Goal: Use online tool/utility: Utilize a website feature to perform a specific function

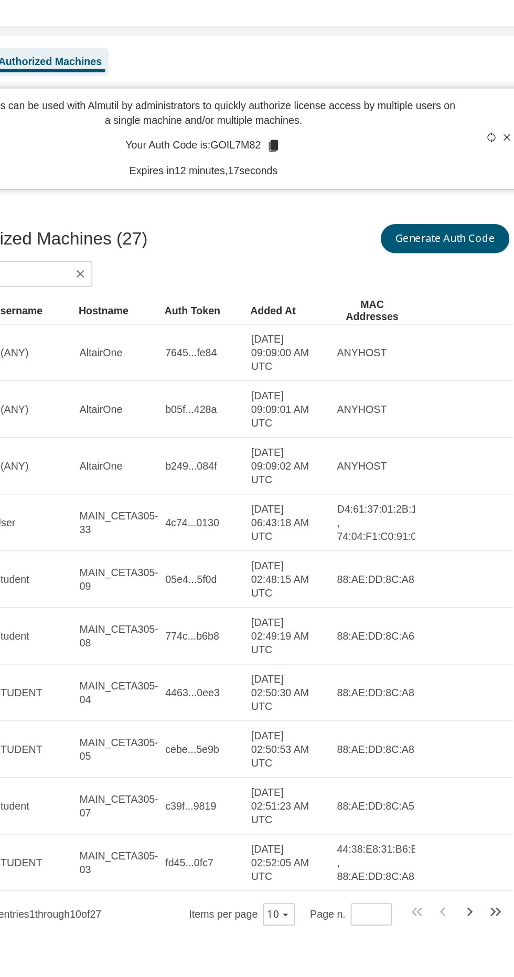
click at [404, 64] on p "Auth Codes can be used with Almutil by administrators to quickly authorize lice…" at bounding box center [300, 69] width 311 height 18
click at [451, 154] on button "Generate Auth Code" at bounding box center [448, 146] width 79 height 18
click at [472, 141] on button "Generate Auth Code" at bounding box center [448, 146] width 79 height 18
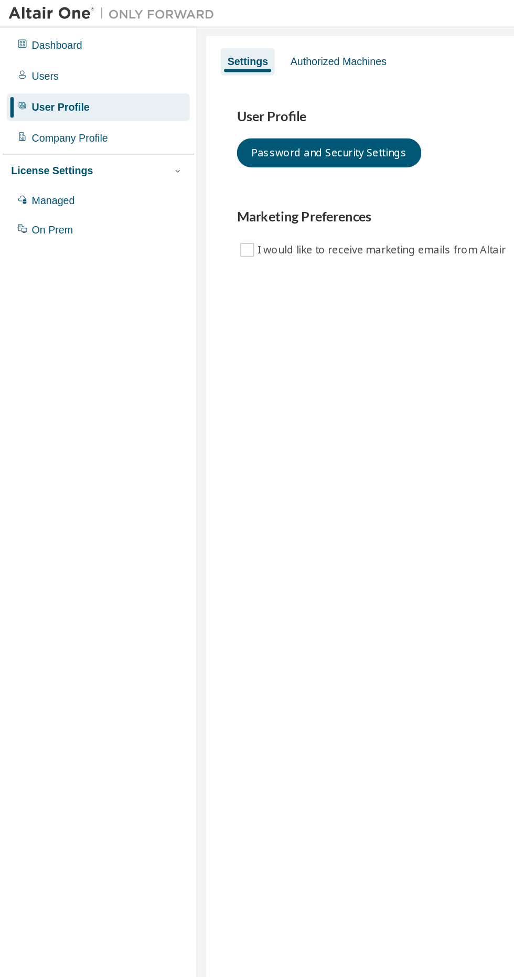
click at [231, 32] on div "Authorized Machines" at bounding box center [206, 37] width 67 height 17
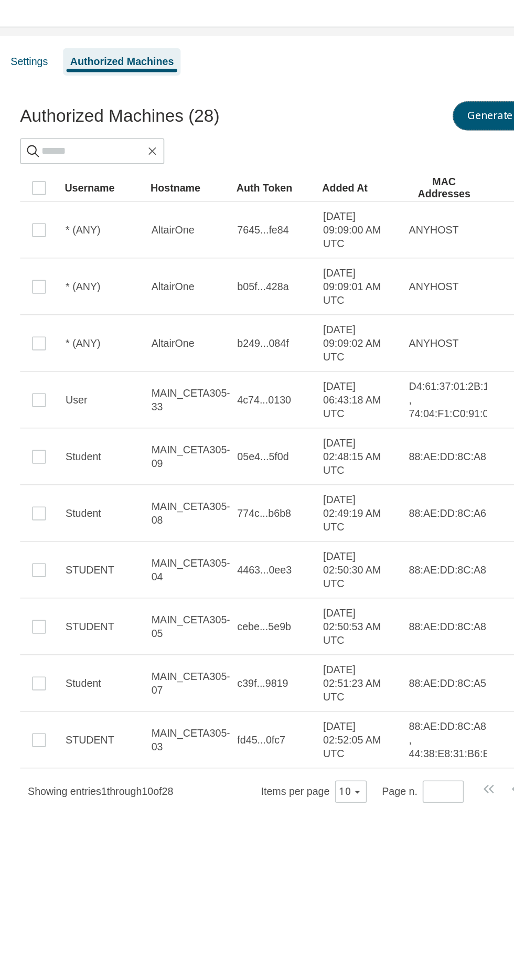
click at [433, 69] on button "Generate Auth Code" at bounding box center [448, 71] width 79 height 18
